Goal: Obtain resource: Obtain resource

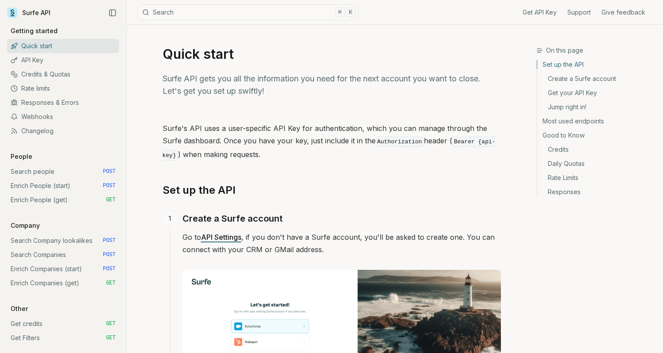
click at [40, 187] on link "Enrich People (start) POST" at bounding box center [63, 186] width 112 height 14
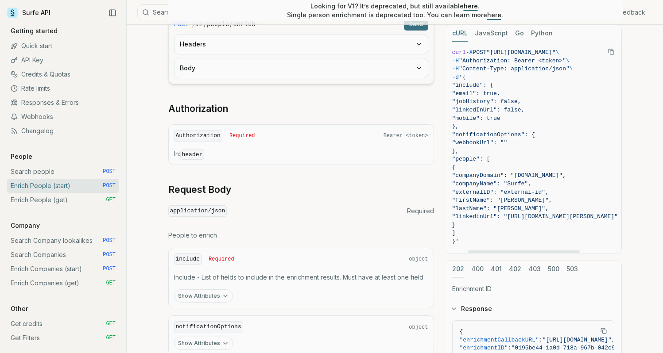
scroll to position [0, 101]
drag, startPoint x: 480, startPoint y: 217, endPoint x: 654, endPoint y: 220, distance: 174.0
click at [654, 220] on div "Enrich People (start) Quota limitation This endpoint will not succeed if there …" at bounding box center [395, 150] width 536 height 704
copy code ""linkedinUrl": "[URL][DOMAIN_NAME][PERSON_NAME]" } ] }'"
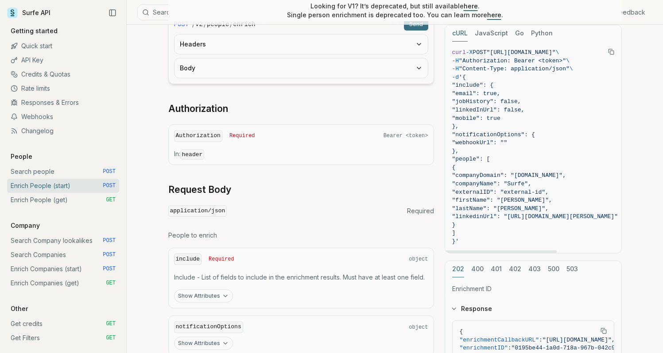
click at [490, 221] on span "}" at bounding box center [535, 225] width 166 height 8
drag, startPoint x: 479, startPoint y: 218, endPoint x: 614, endPoint y: 217, distance: 135.0
click at [614, 217] on pre "curl -X POST "[URL][DOMAIN_NAME]" \ -H "Authorization: Bearer <token>" \ -H "Co…" at bounding box center [531, 148] width 180 height 212
copy span ""linkedinUrl": "[URL][DOMAIN_NAME][PERSON_NAME]""
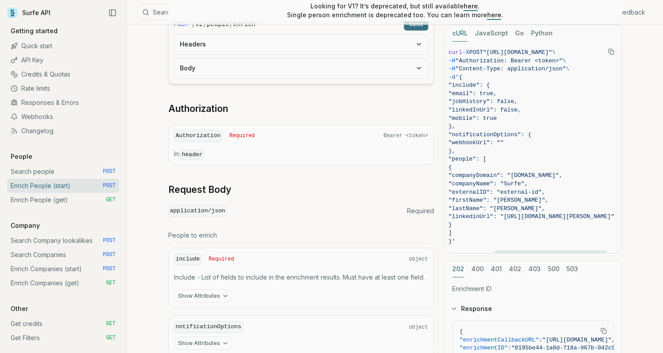
scroll to position [0, 0]
